Goal: Find specific page/section: Find specific page/section

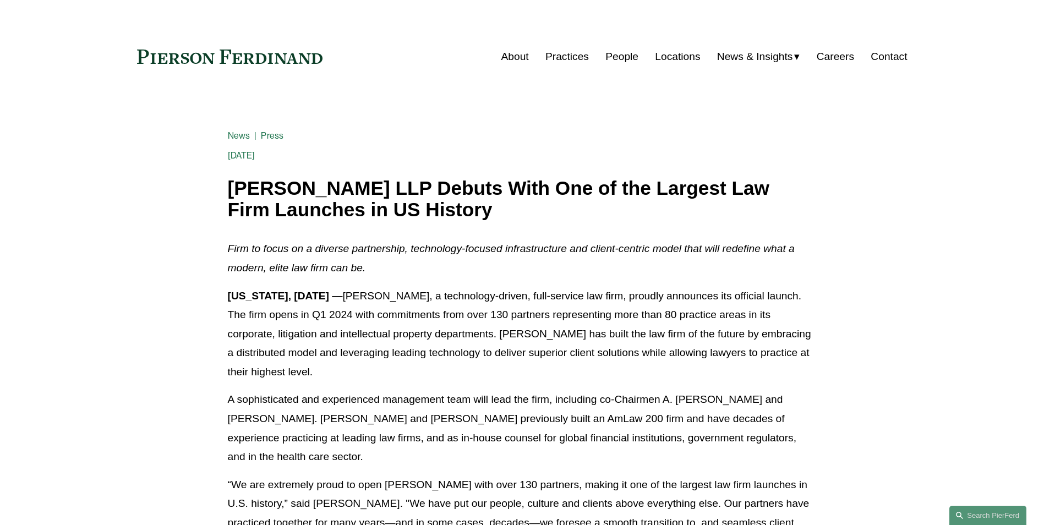
click at [612, 54] on link "People" at bounding box center [621, 56] width 33 height 21
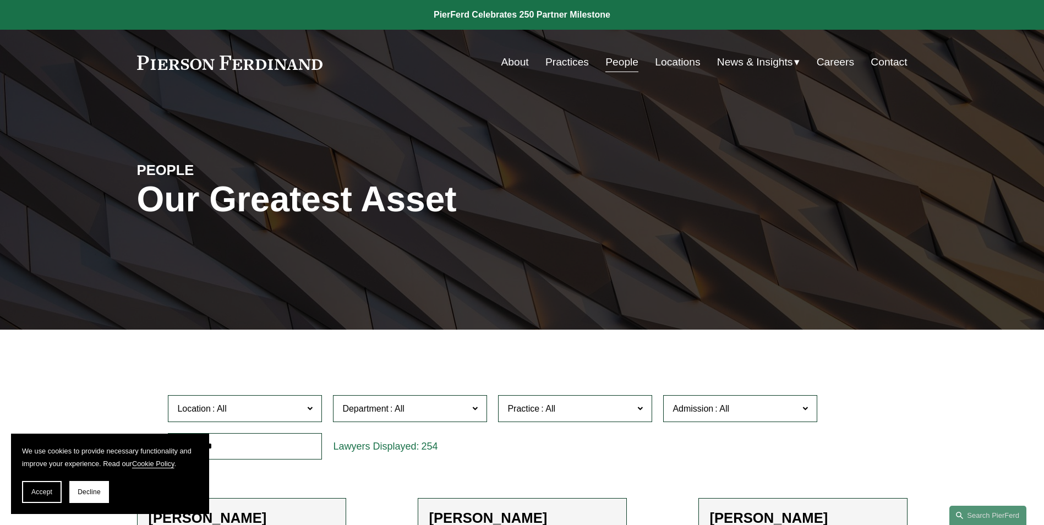
scroll to position [110, 0]
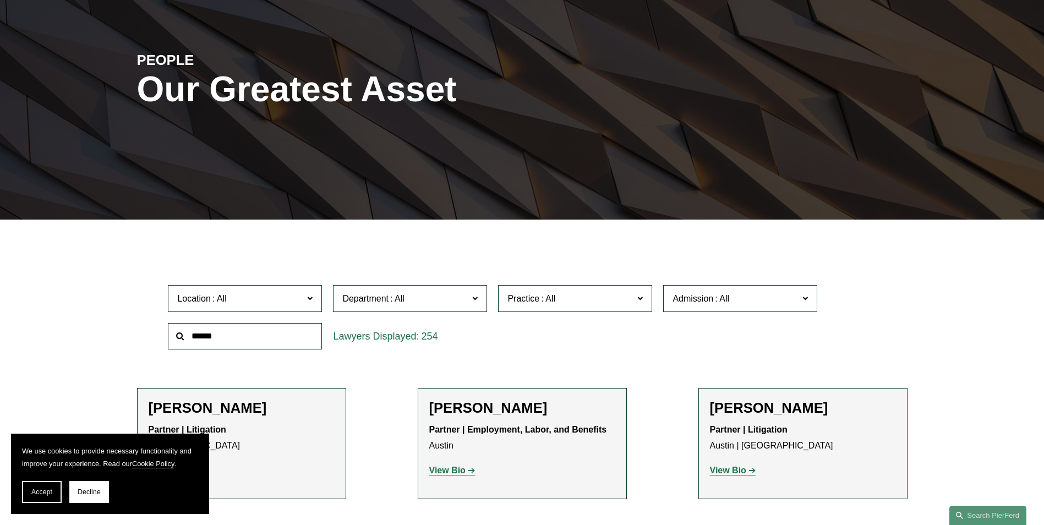
click at [208, 338] on input "text" at bounding box center [245, 336] width 154 height 27
type input "*******"
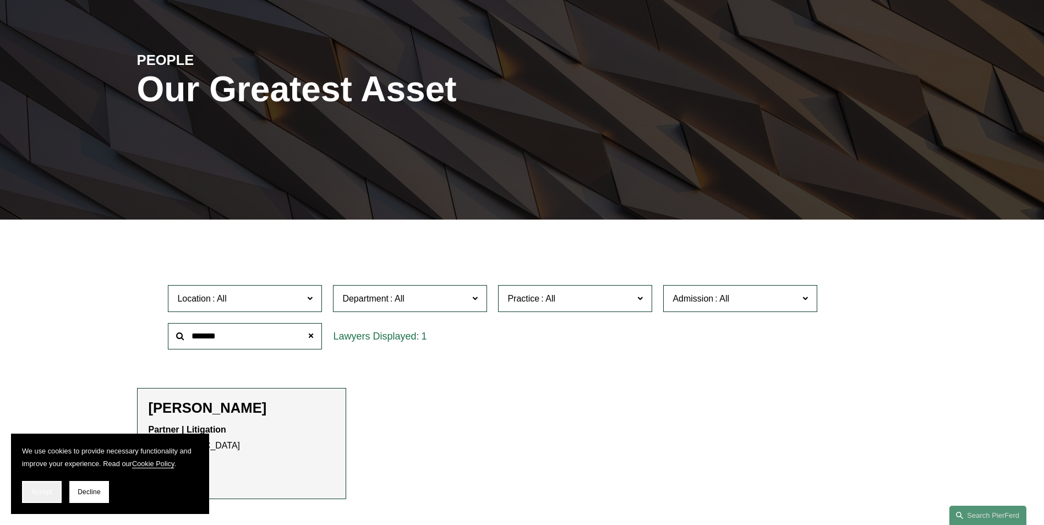
click at [42, 492] on span "Accept" at bounding box center [41, 492] width 21 height 8
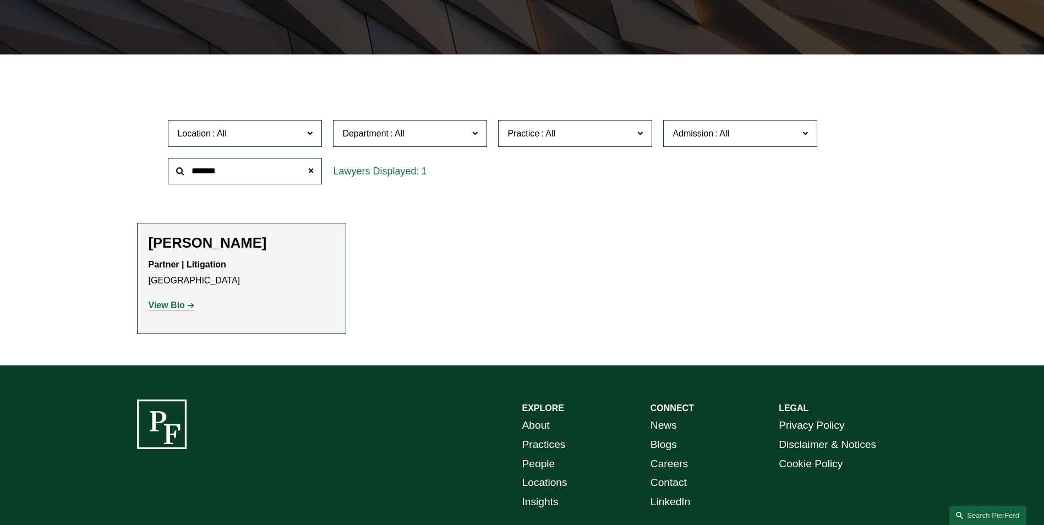
scroll to position [368, 0]
